Goal: Information Seeking & Learning: Learn about a topic

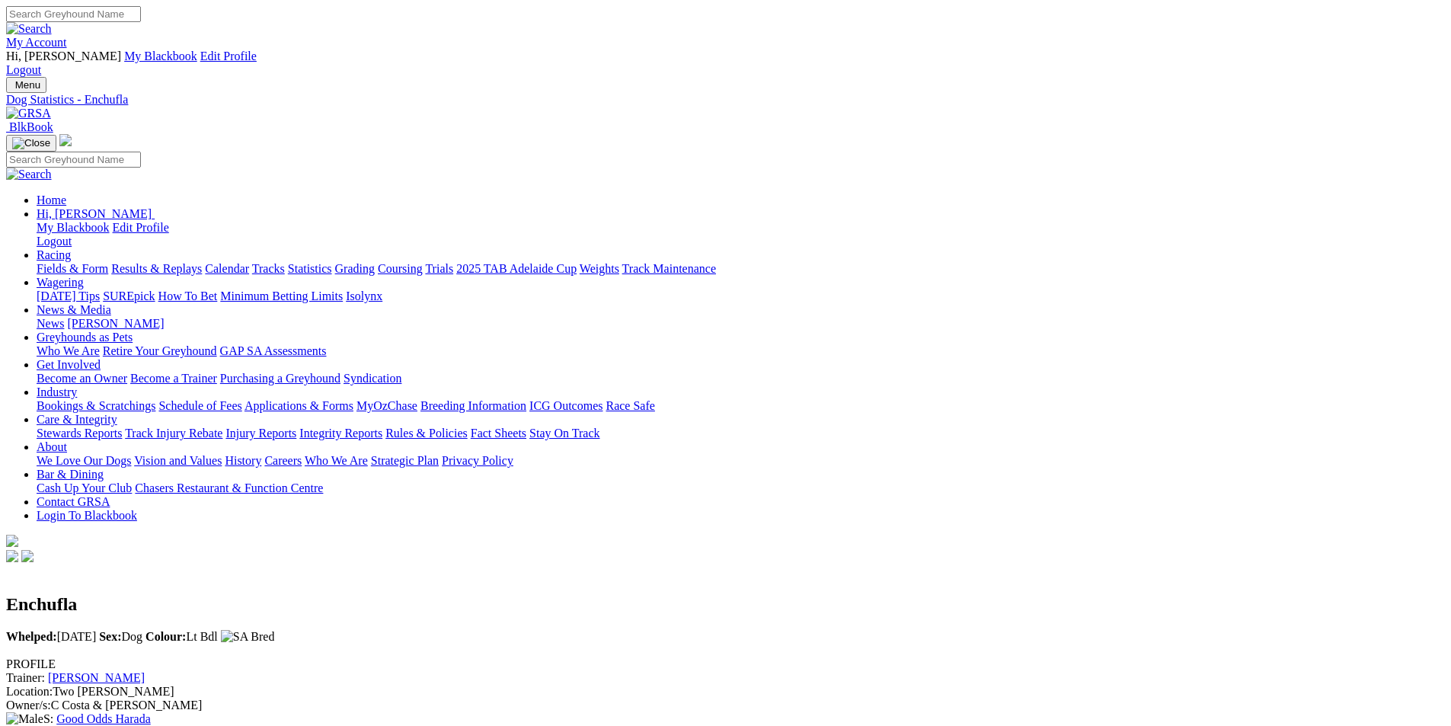
click at [51, 107] on img at bounding box center [28, 114] width 45 height 14
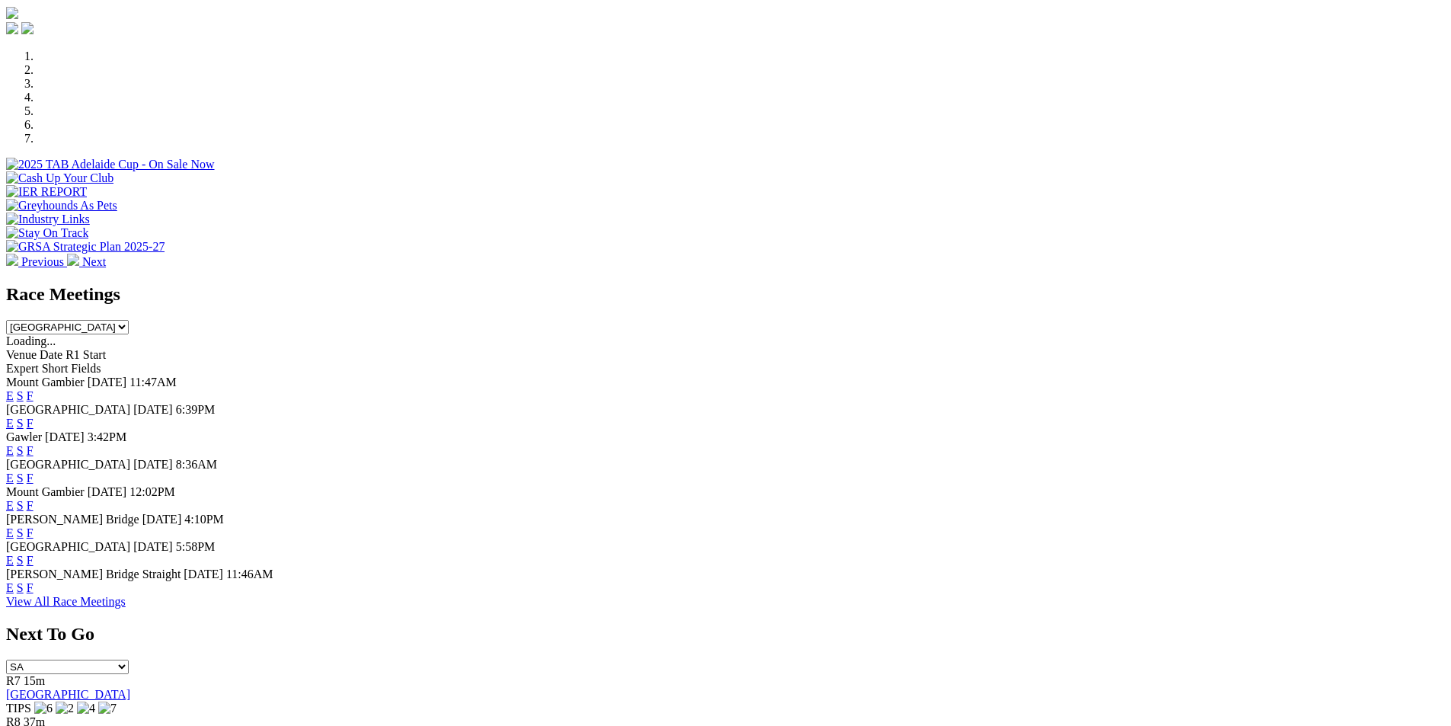
scroll to position [500, 0]
click at [34, 417] on link "F" at bounding box center [30, 423] width 7 height 13
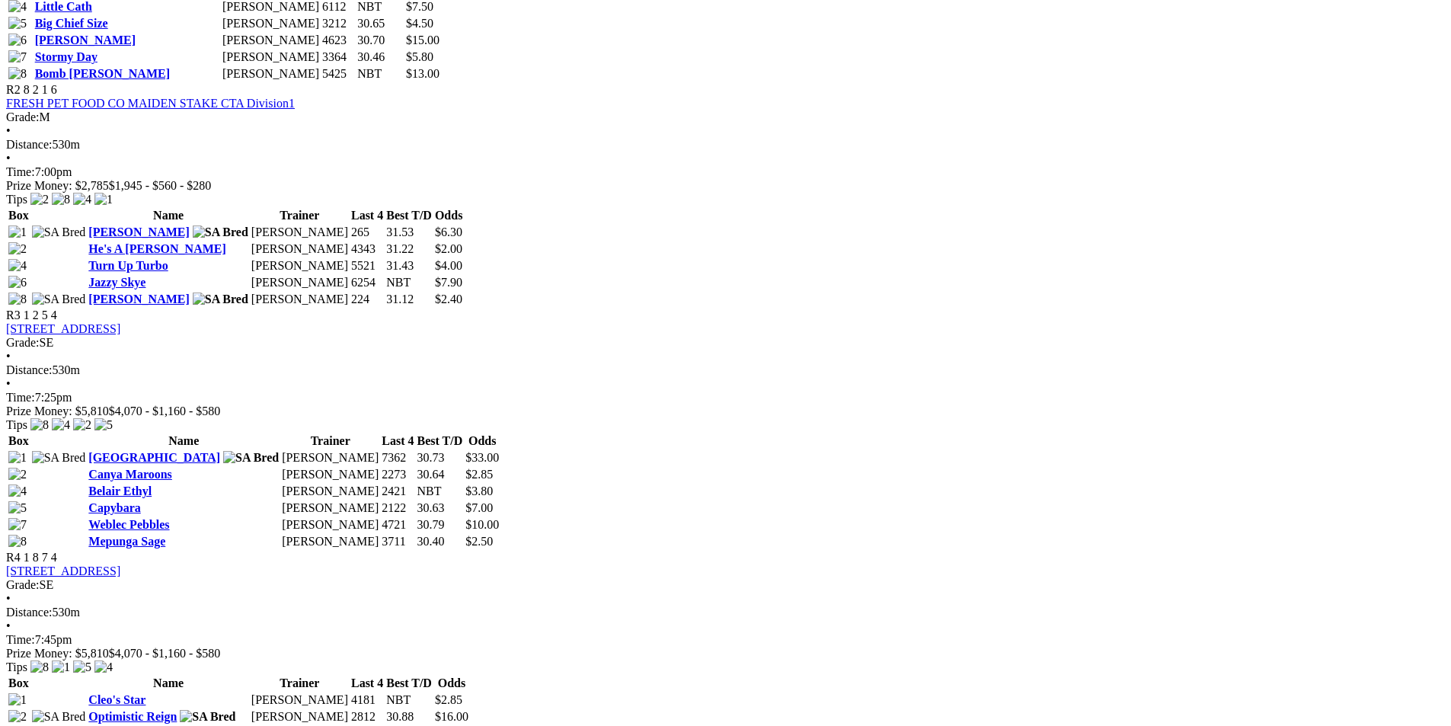
scroll to position [1066, 0]
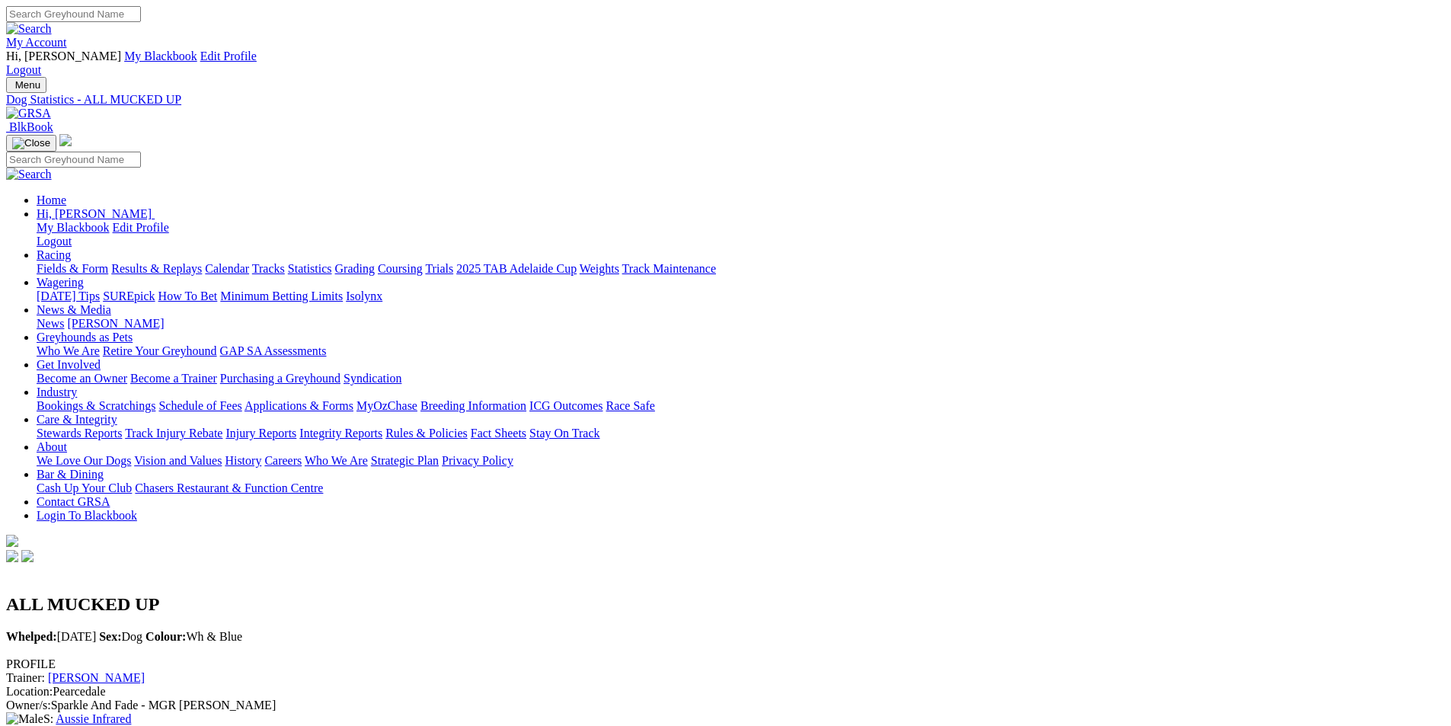
click at [51, 107] on img at bounding box center [28, 114] width 45 height 14
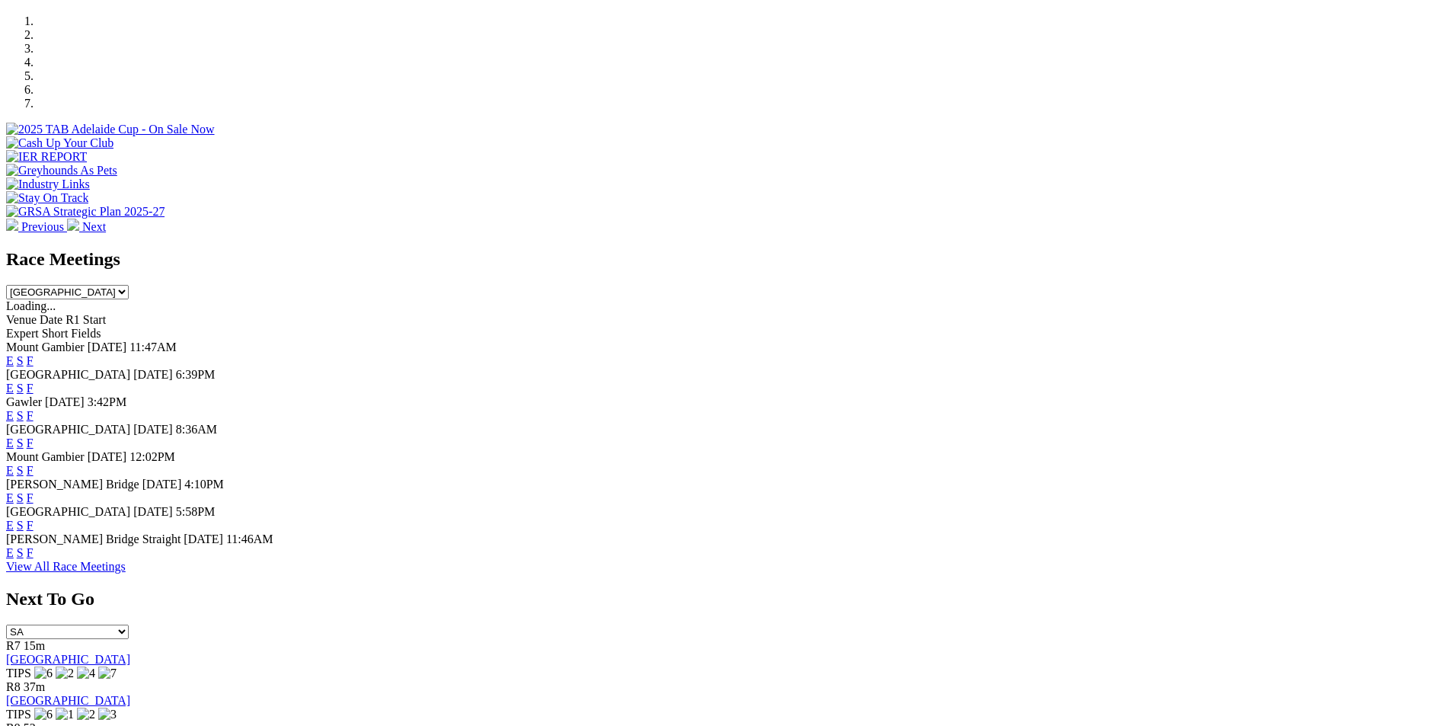
scroll to position [505, 0]
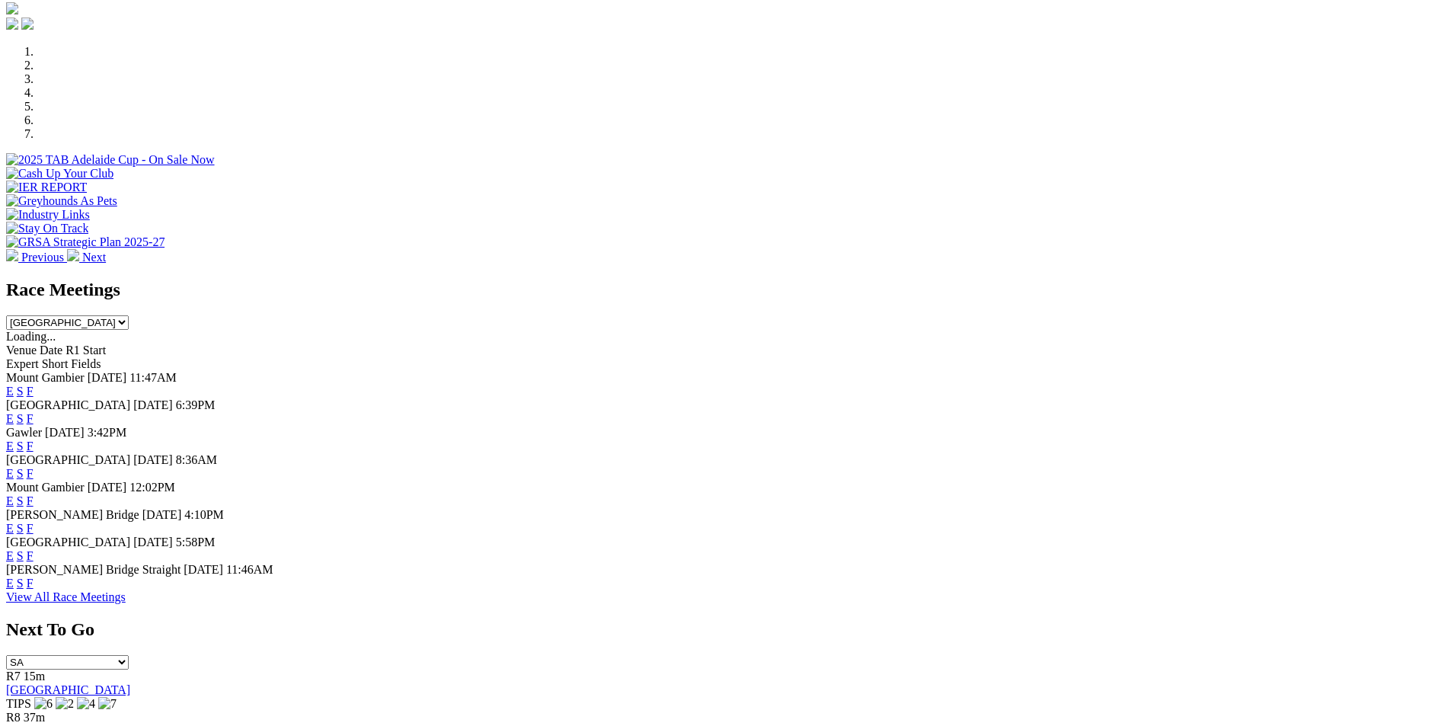
click at [34, 549] on link "F" at bounding box center [30, 555] width 7 height 13
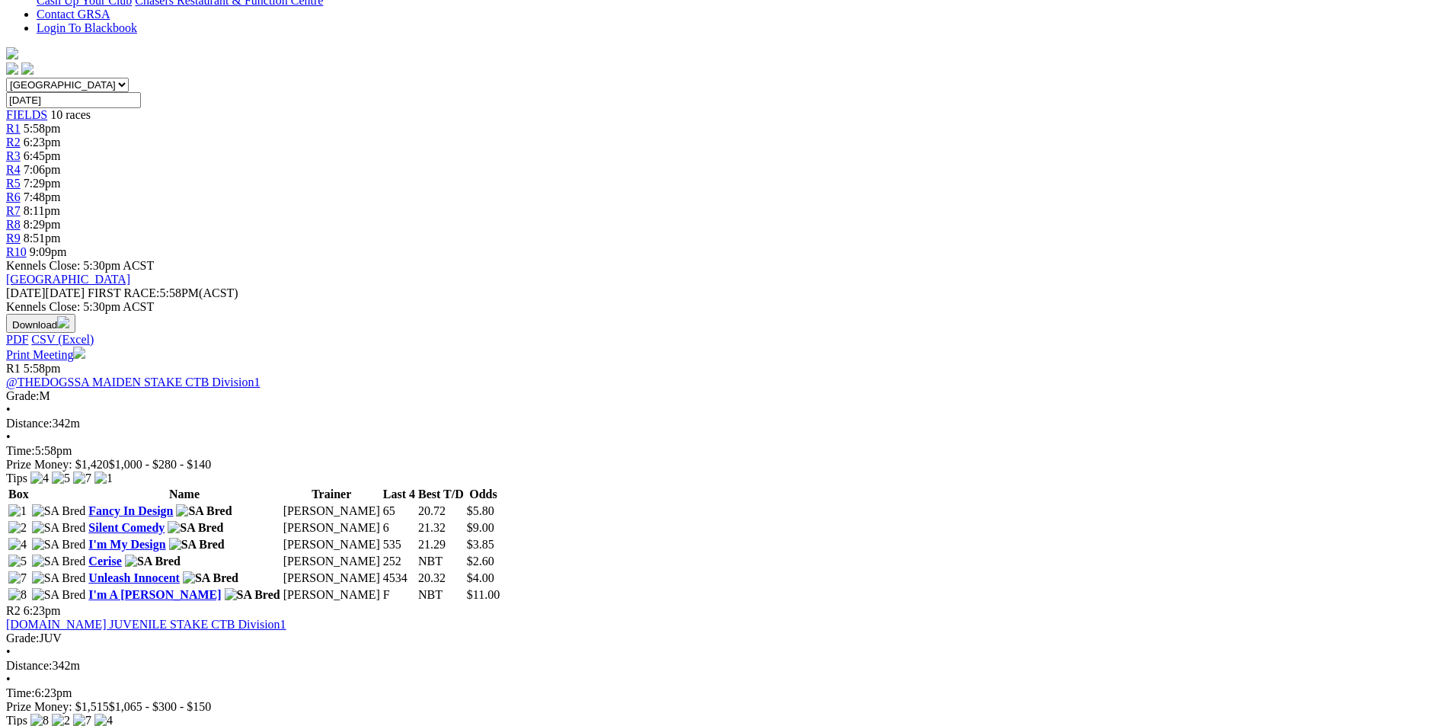
scroll to position [602, 0]
